Goal: Transaction & Acquisition: Purchase product/service

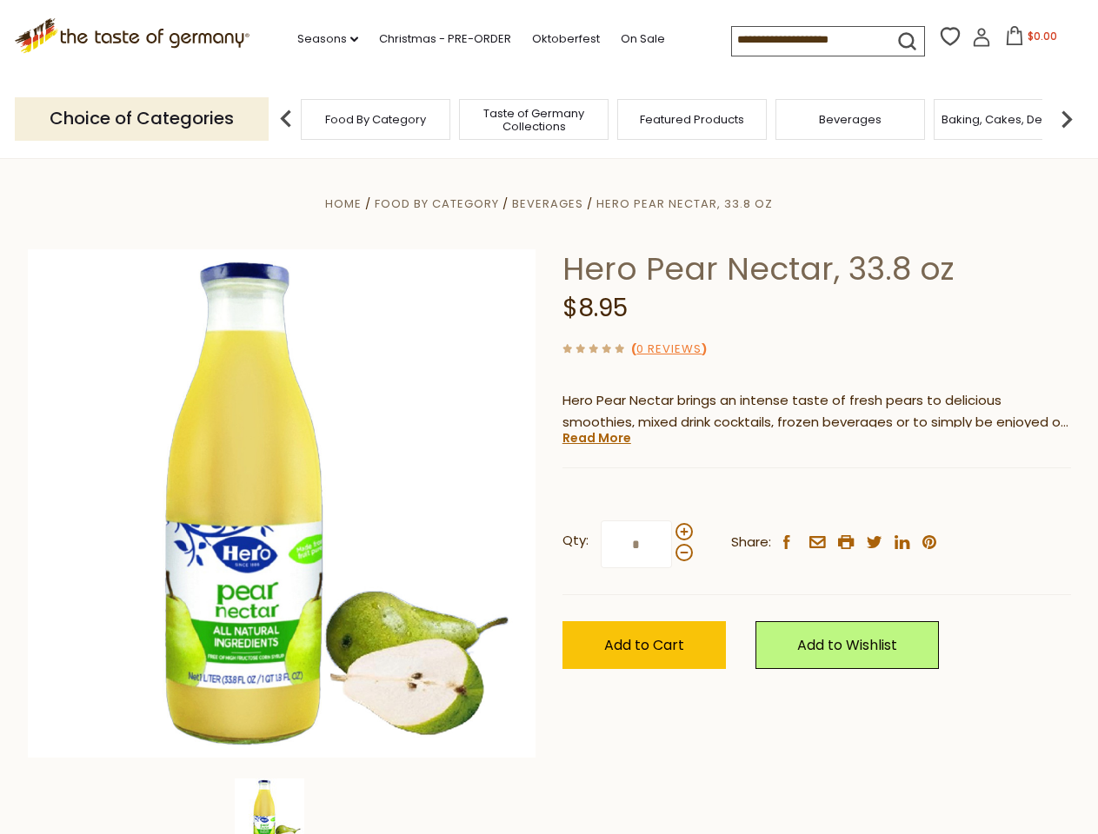
click at [548, 417] on div "Home Food By Category [GEOGRAPHIC_DATA] Hero Pear Nectar, 33.8 oz Hero Pear Nec…" at bounding box center [549, 527] width 1069 height 669
click at [321, 39] on link "Seasons dropdown_arrow" at bounding box center [327, 39] width 61 height 19
click at [1027, 41] on span "$0.00" at bounding box center [1042, 36] width 30 height 15
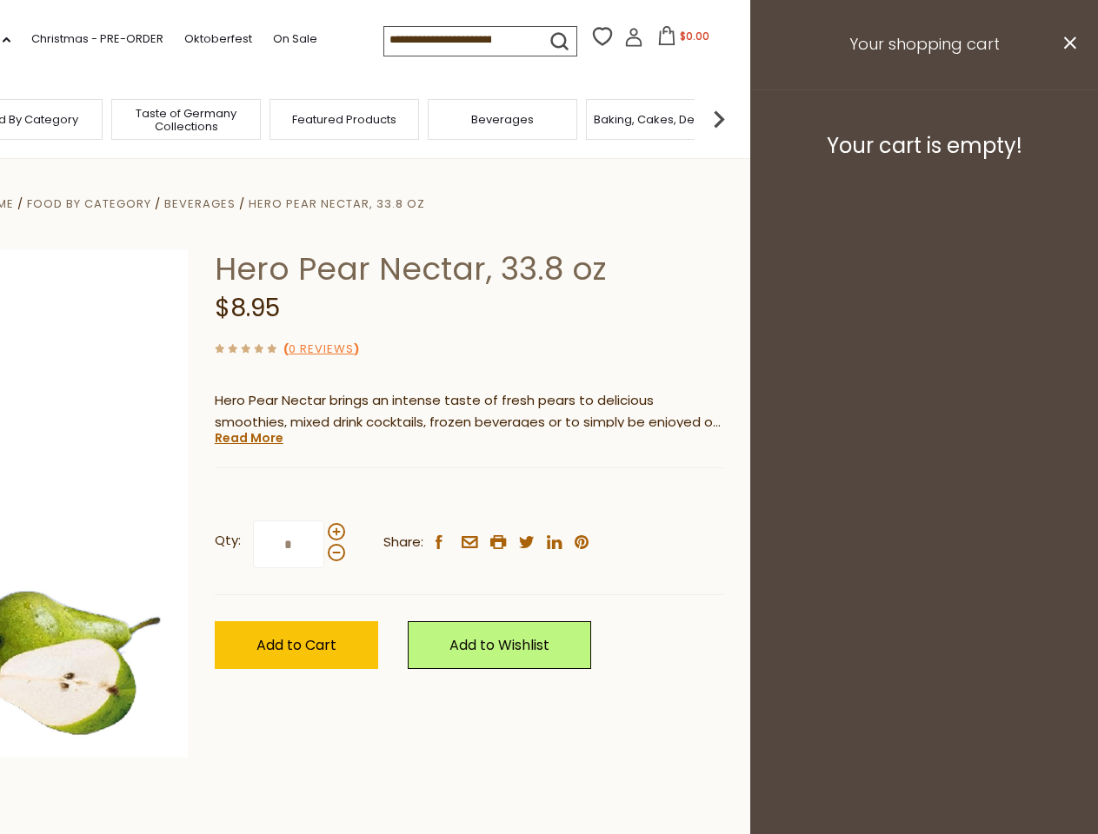
click at [147, 118] on div "All Seasons Recipes Game Day [DATE] [DATE] [DATE][PERSON_NAME] [DATE] Springfes…" at bounding box center [48, 408] width 197 height 737
click at [1066, 118] on footer "Your cart is empty!" at bounding box center [924, 146] width 348 height 112
click at [548, 496] on div "Qty: * Share: facebook email printer twitter linkedin pinterest" at bounding box center [469, 545] width 508 height 101
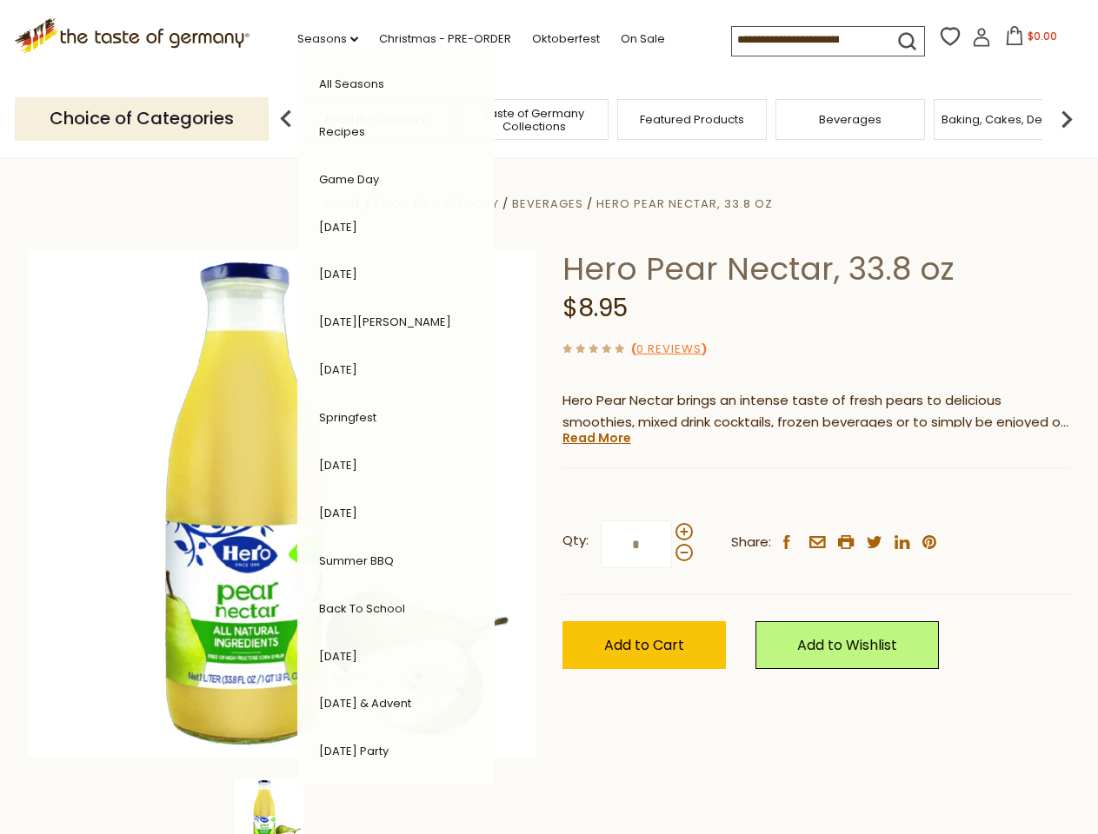
click at [282, 807] on div "Home Food By Category [GEOGRAPHIC_DATA] Hero Pear Nectar, 33.8 oz Hero Pear Nec…" at bounding box center [549, 527] width 1069 height 669
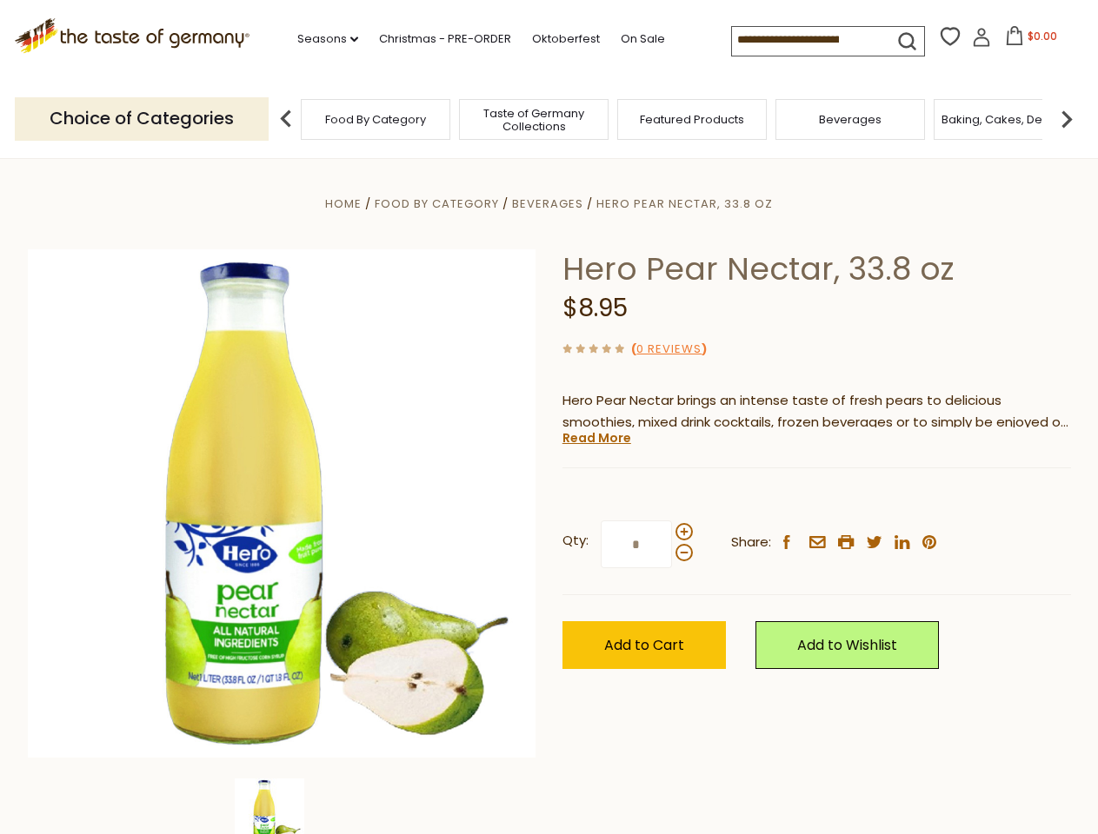
click at [282, 807] on img at bounding box center [270, 814] width 70 height 70
click at [595, 438] on link "Read More" at bounding box center [596, 437] width 69 height 17
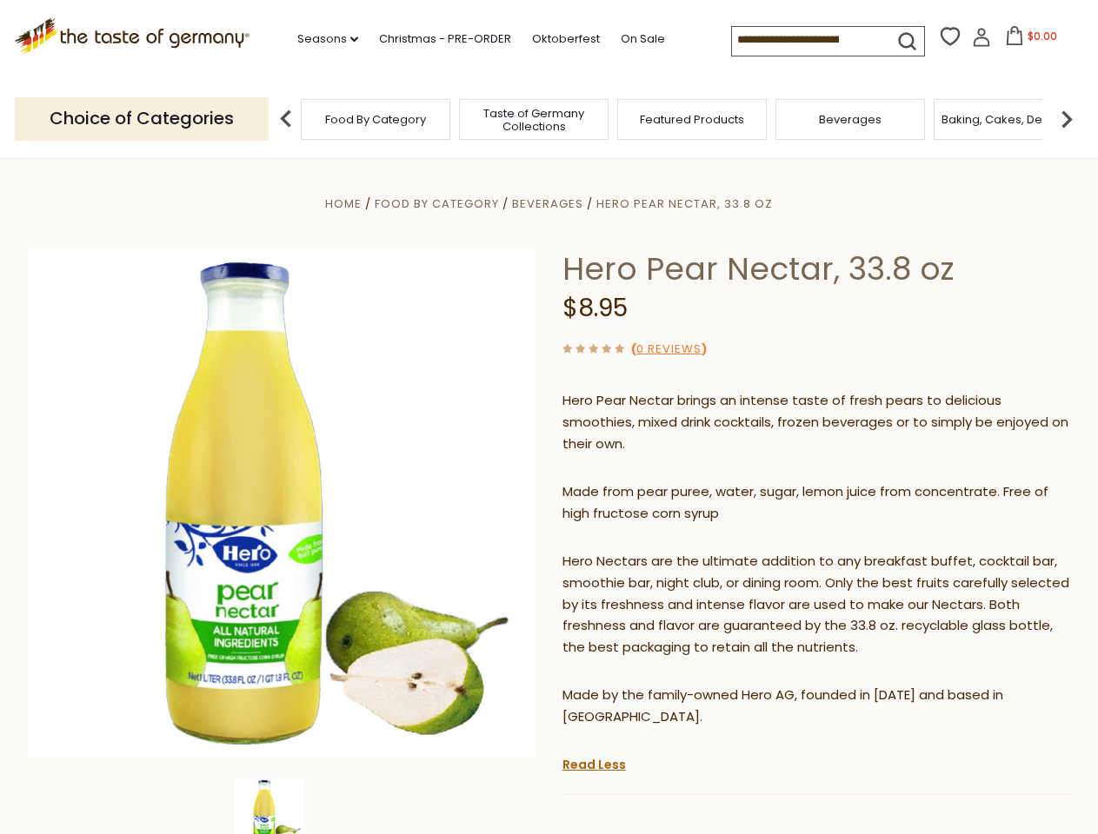
click at [683, 551] on p "Hero Nectars are the ultimate addition to any breakfast buffet, cocktail bar, s…" at bounding box center [816, 605] width 508 height 109
